Goal: Task Accomplishment & Management: Manage account settings

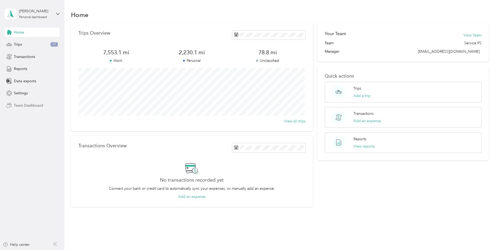
click at [26, 104] on span "Team Dashboard" at bounding box center [28, 106] width 29 height 6
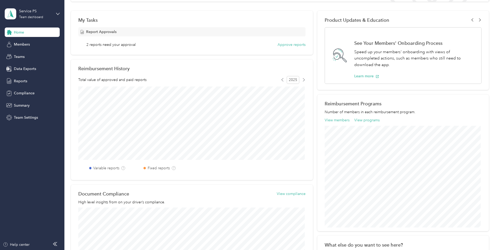
scroll to position [79, 0]
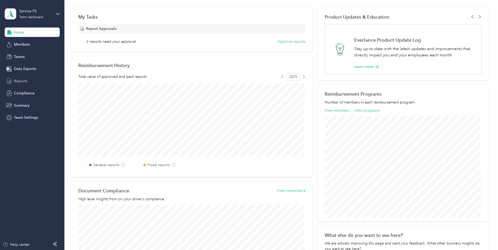
click at [18, 81] on span "Reports" at bounding box center [20, 81] width 13 height 6
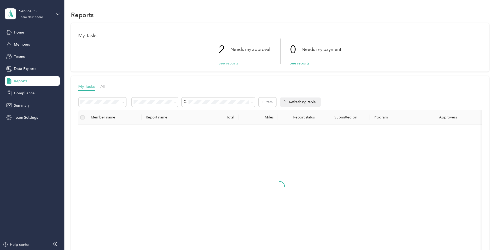
click at [227, 62] on button "See reports" at bounding box center [228, 64] width 19 height 6
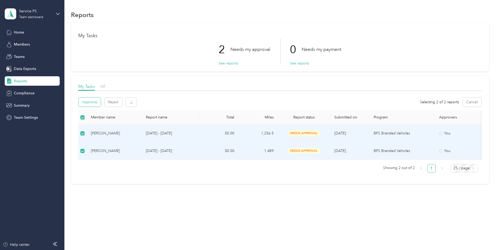
click at [90, 100] on button "Approve" at bounding box center [90, 101] width 22 height 9
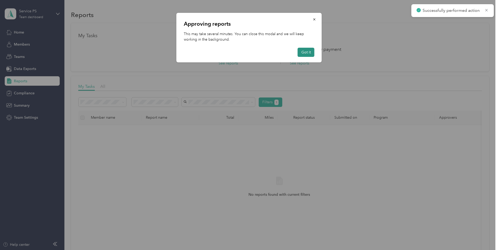
click at [308, 51] on button "Got it" at bounding box center [306, 52] width 17 height 9
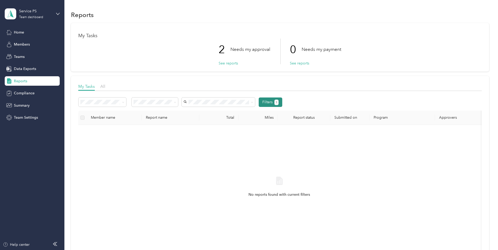
click at [267, 103] on button "Filters 1" at bounding box center [271, 101] width 24 height 9
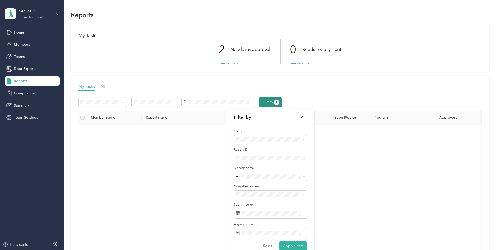
click at [268, 102] on button "Filters 1" at bounding box center [271, 101] width 24 height 9
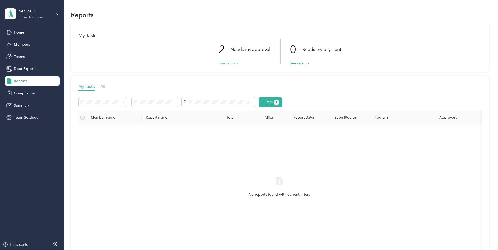
click at [228, 61] on button "See reports" at bounding box center [228, 64] width 19 height 6
